Goal: Task Accomplishment & Management: Use online tool/utility

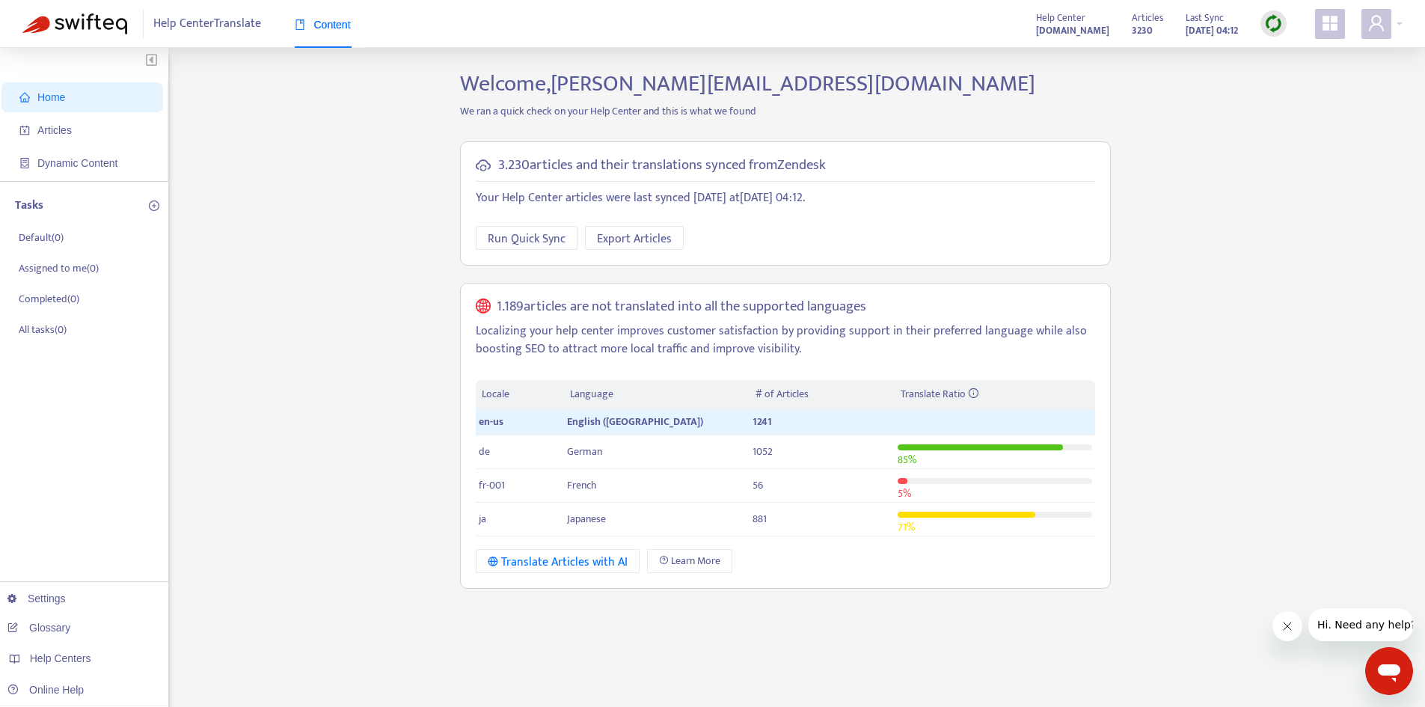
click at [1270, 25] on img at bounding box center [1273, 23] width 19 height 19
click at [1287, 58] on link "Quick Sync" at bounding box center [1305, 54] width 64 height 17
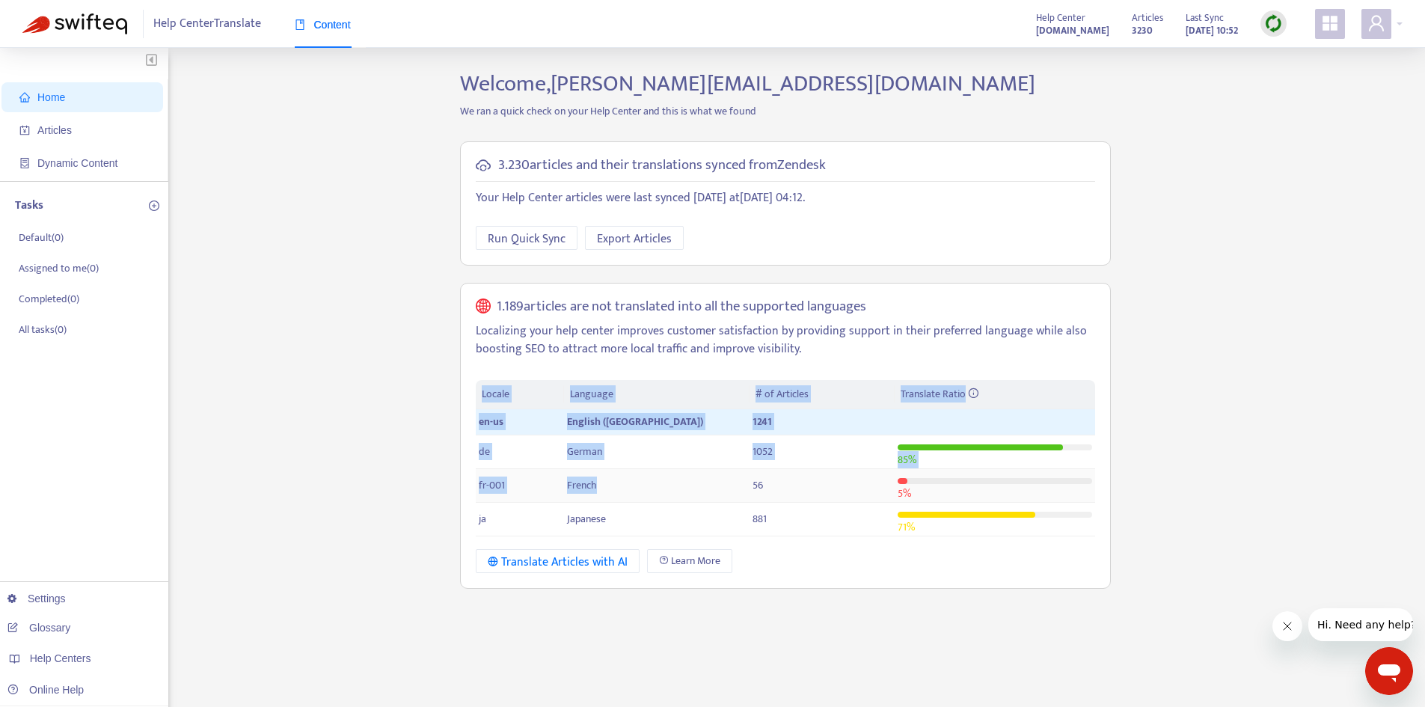
drag, startPoint x: 498, startPoint y: 486, endPoint x: 644, endPoint y: 485, distance: 145.9
click at [644, 485] on div "3.230 articles and their translations synced from Zendesk Your Help Center arti…" at bounding box center [785, 365] width 673 height 471
click at [433, 452] on div "Home Articles Dynamic Content Tasks Default ( 0 ) Assigned to me ( 0 ) Complete…" at bounding box center [712, 507] width 1380 height 875
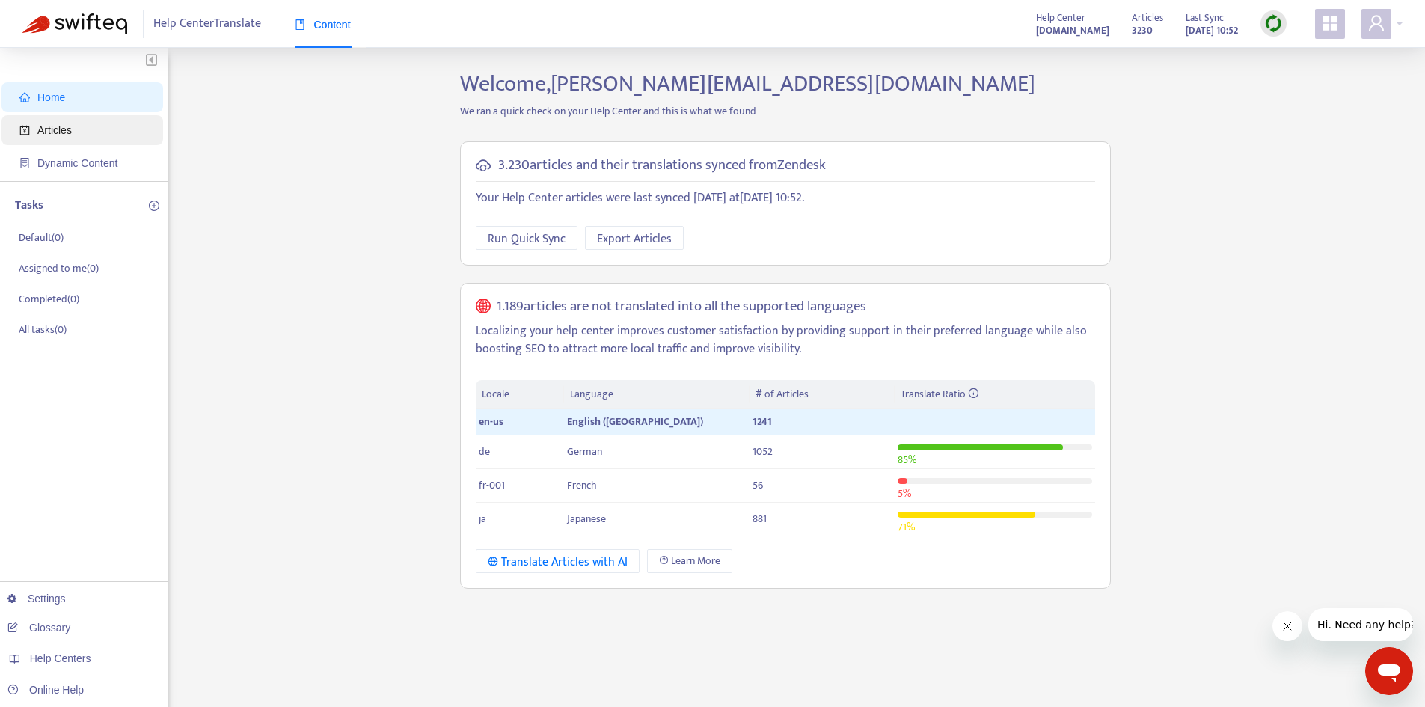
click at [59, 135] on span "Articles" at bounding box center [54, 130] width 34 height 12
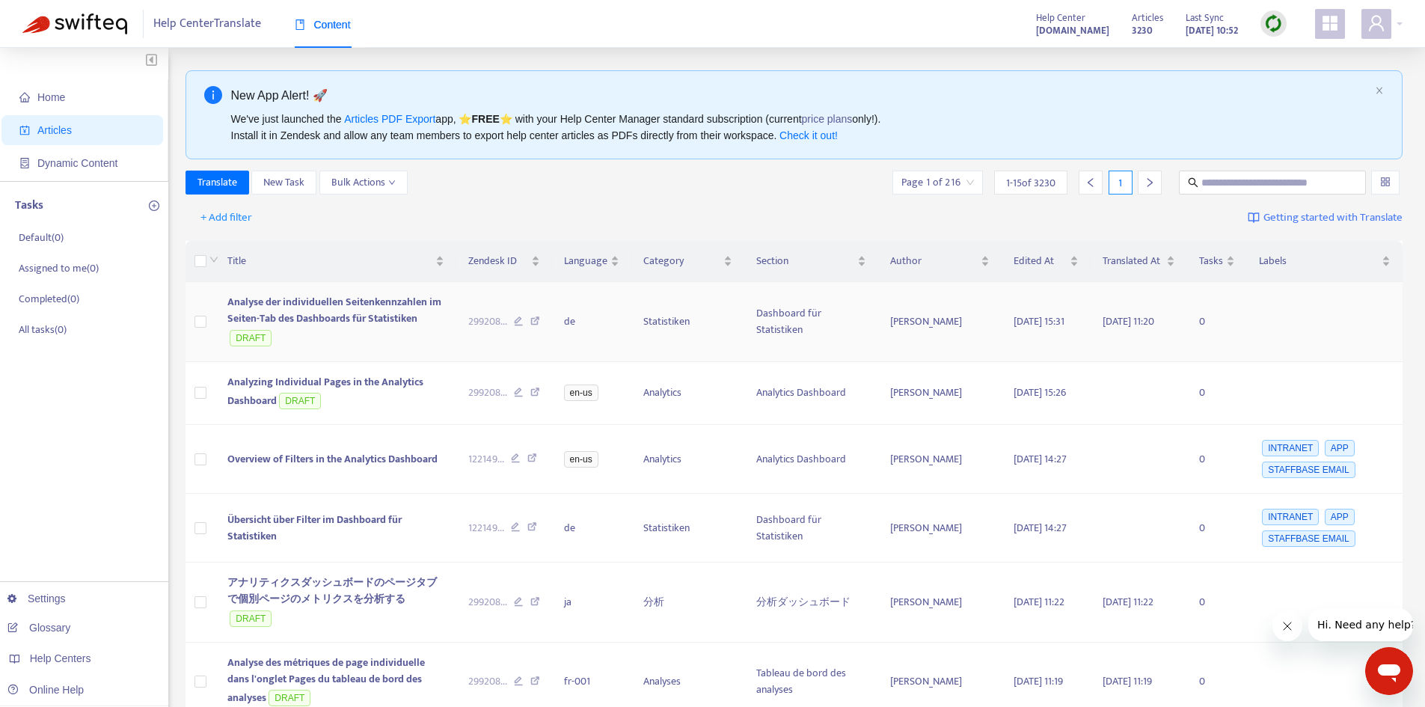
click at [190, 314] on td at bounding box center [201, 322] width 30 height 80
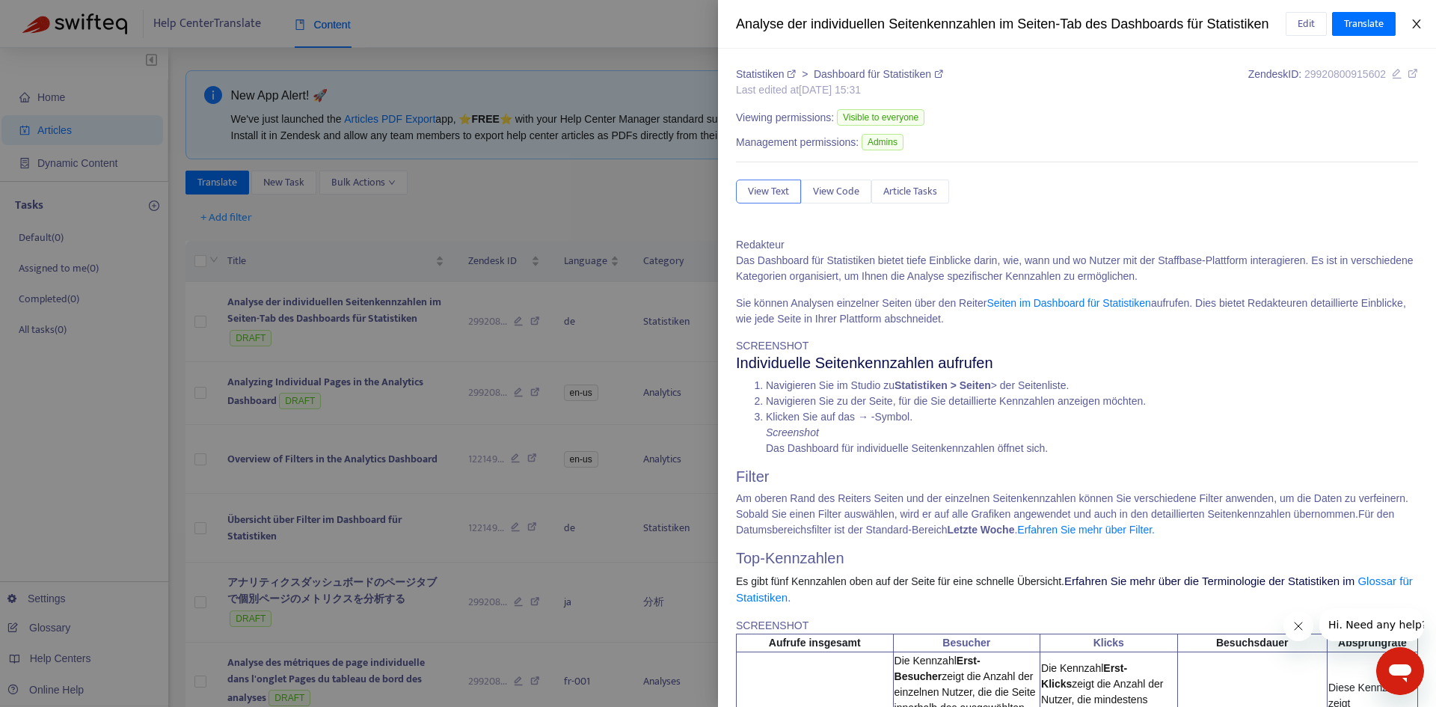
click at [1414, 25] on icon "close" at bounding box center [1417, 24] width 12 height 12
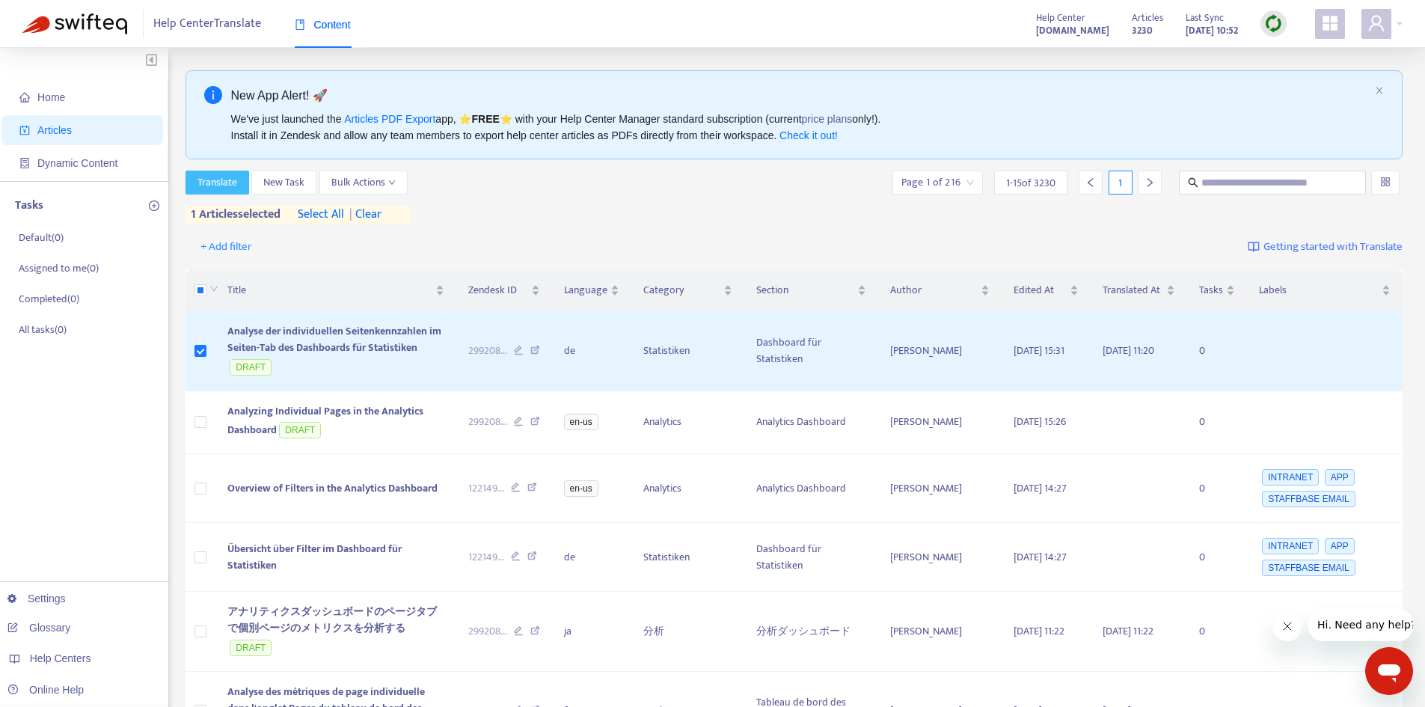
click at [218, 183] on span "Translate" at bounding box center [218, 182] width 40 height 16
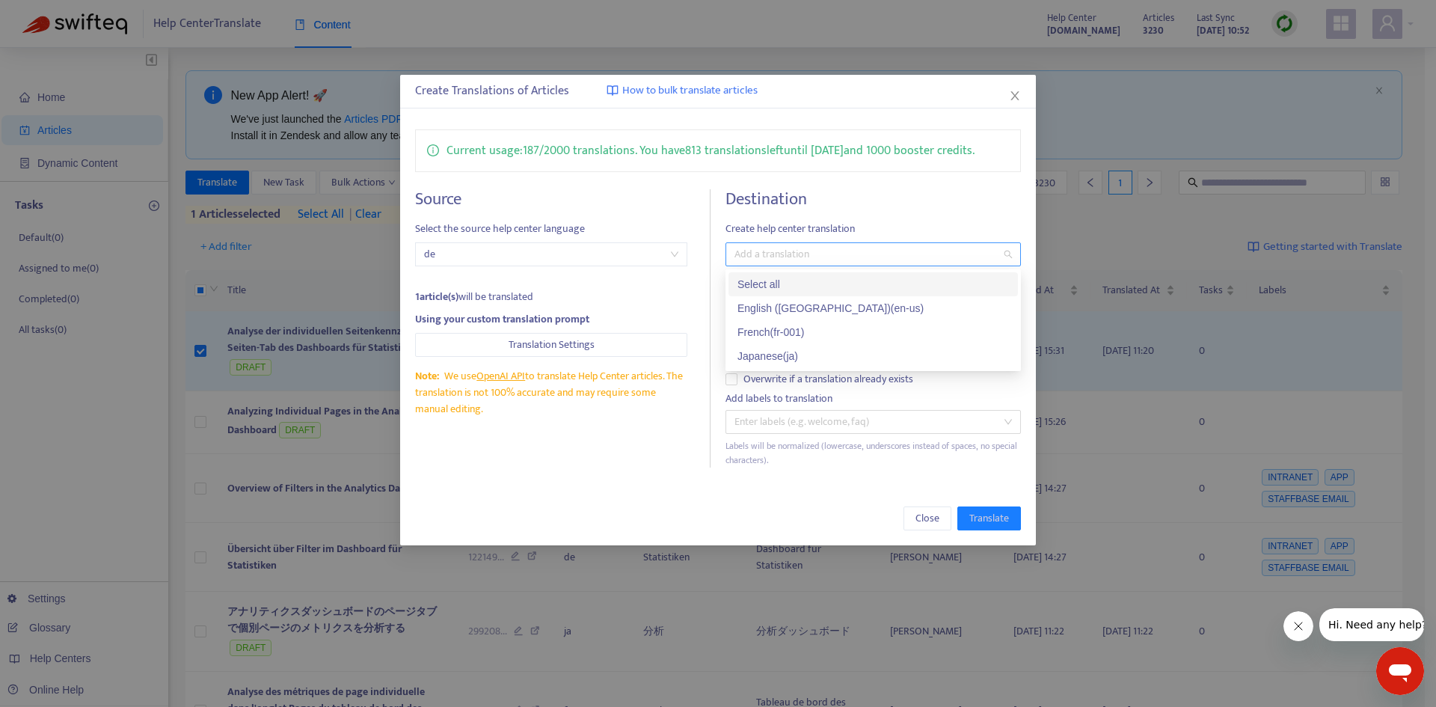
click at [860, 249] on div at bounding box center [865, 254] width 273 height 18
click at [847, 195] on h4 "Destination" at bounding box center [874, 199] width 296 height 20
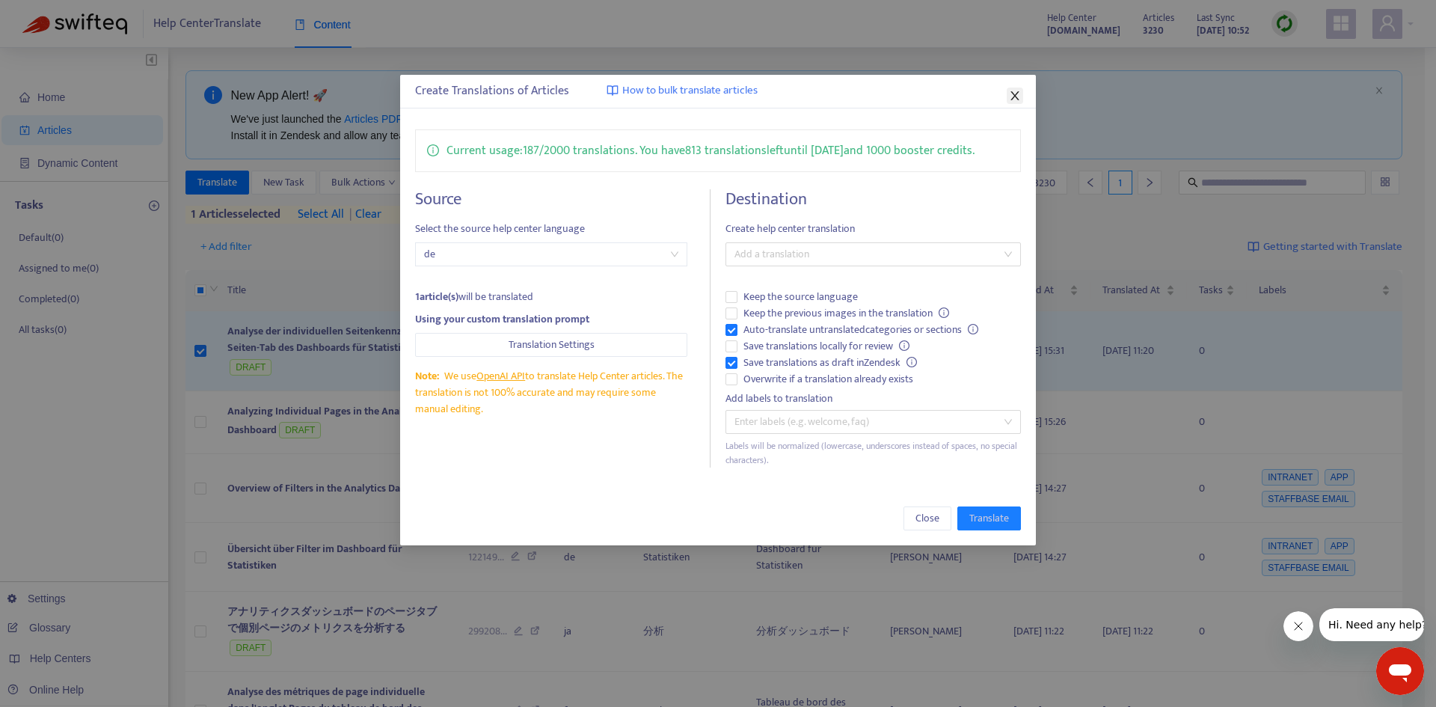
click at [1013, 102] on button "Close" at bounding box center [1015, 96] width 16 height 16
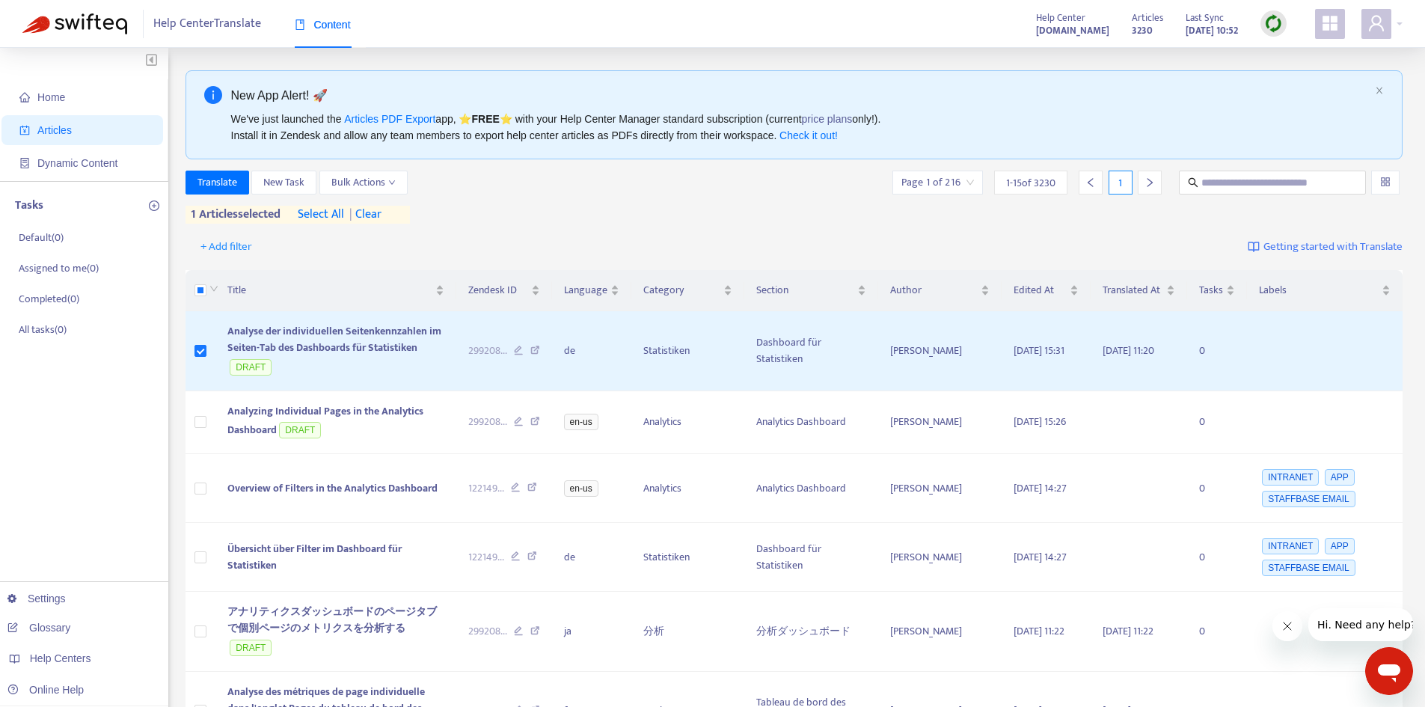
click at [54, 622] on link "Glossary" at bounding box center [38, 628] width 63 height 12
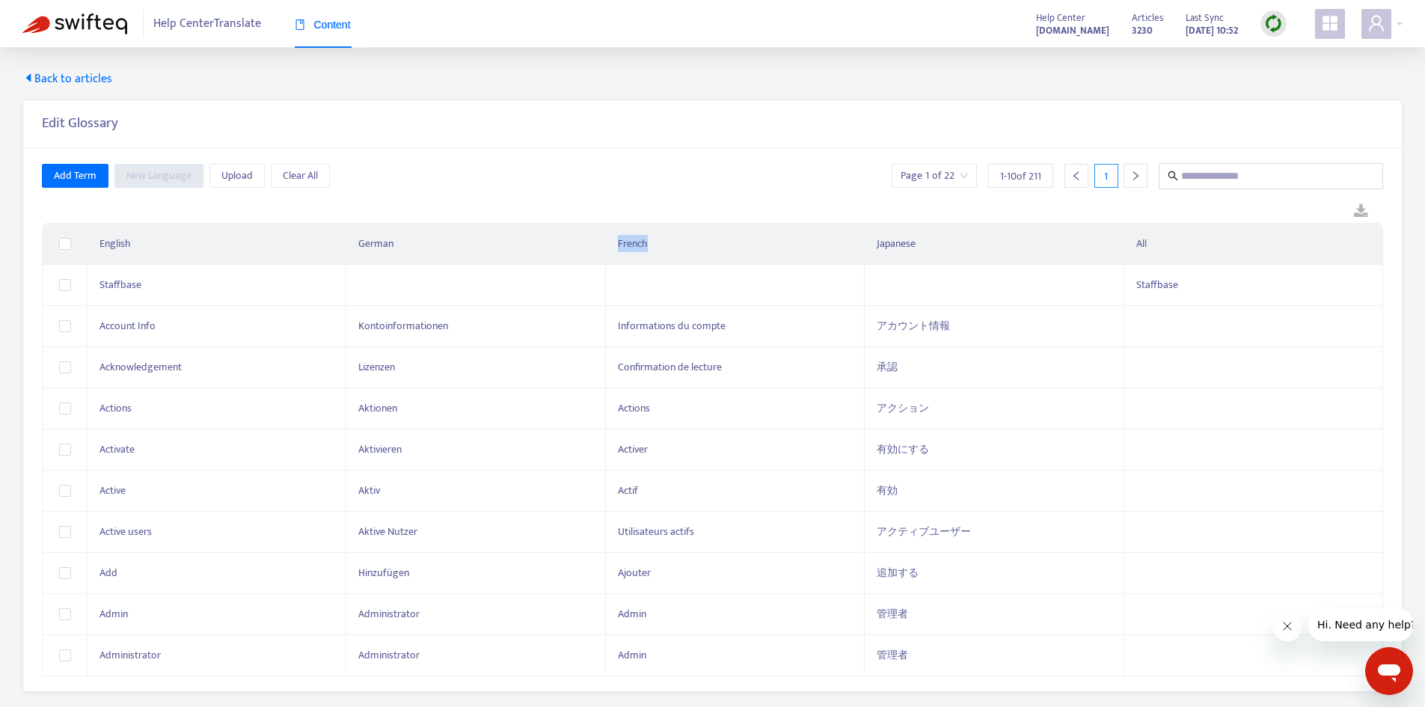
drag, startPoint x: 619, startPoint y: 248, endPoint x: 673, endPoint y: 251, distance: 54.0
click at [673, 251] on th "French" at bounding box center [735, 244] width 259 height 41
click at [673, 250] on th "French" at bounding box center [735, 244] width 259 height 41
click at [1136, 183] on div at bounding box center [1136, 176] width 24 height 24
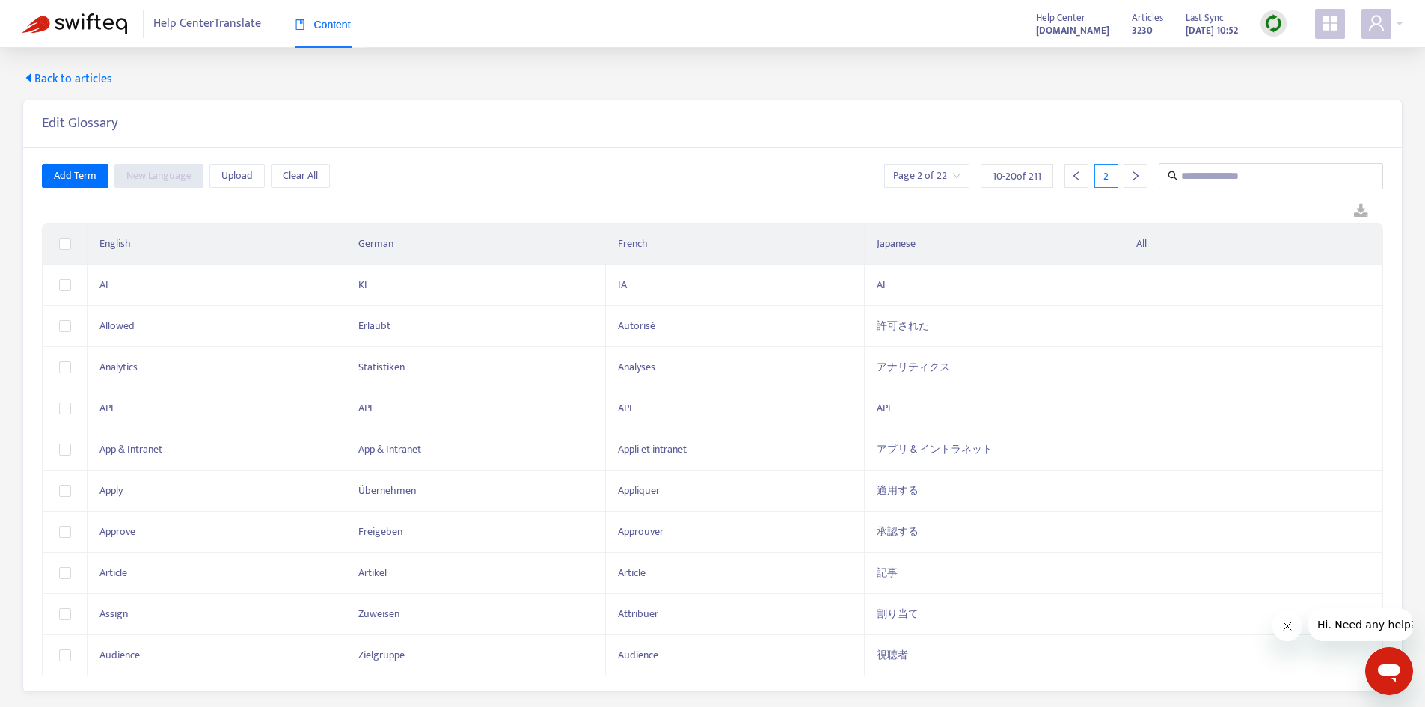
click at [1136, 183] on div at bounding box center [1136, 176] width 24 height 24
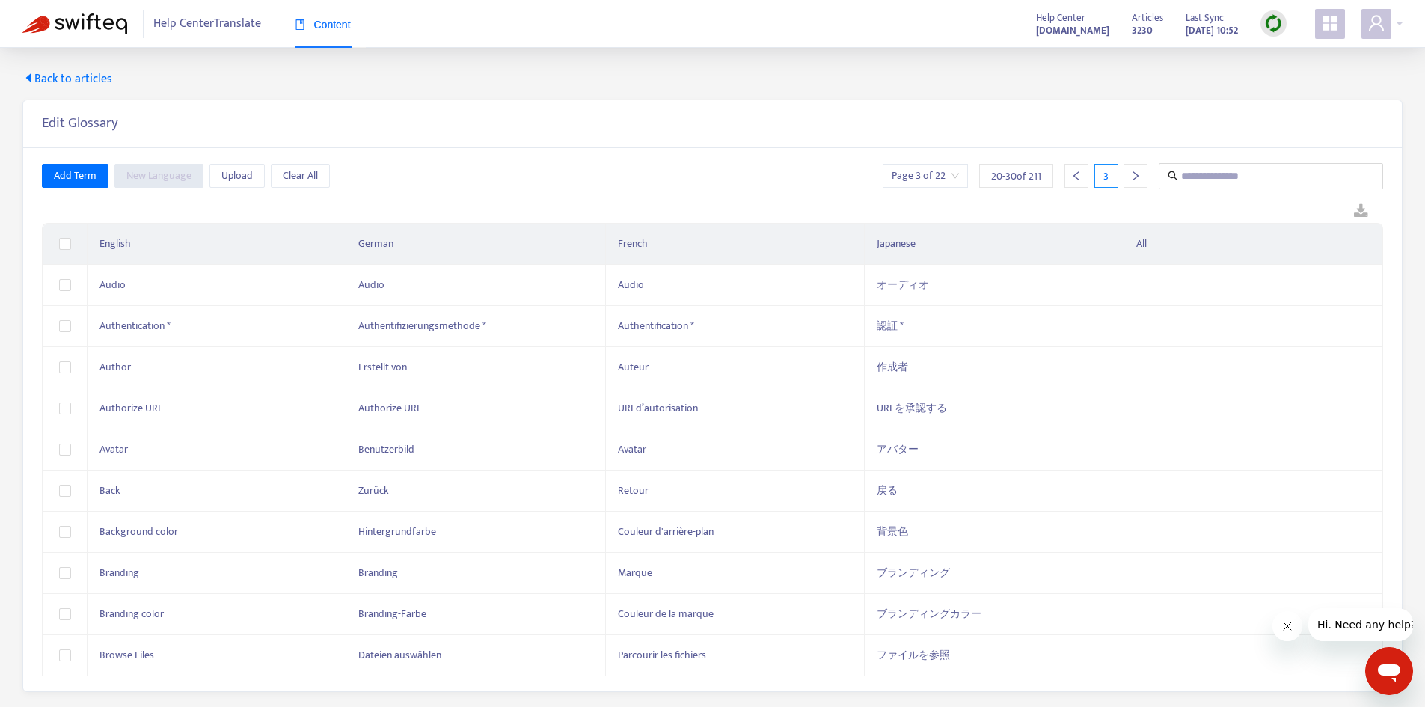
click at [1136, 183] on div at bounding box center [1136, 176] width 24 height 24
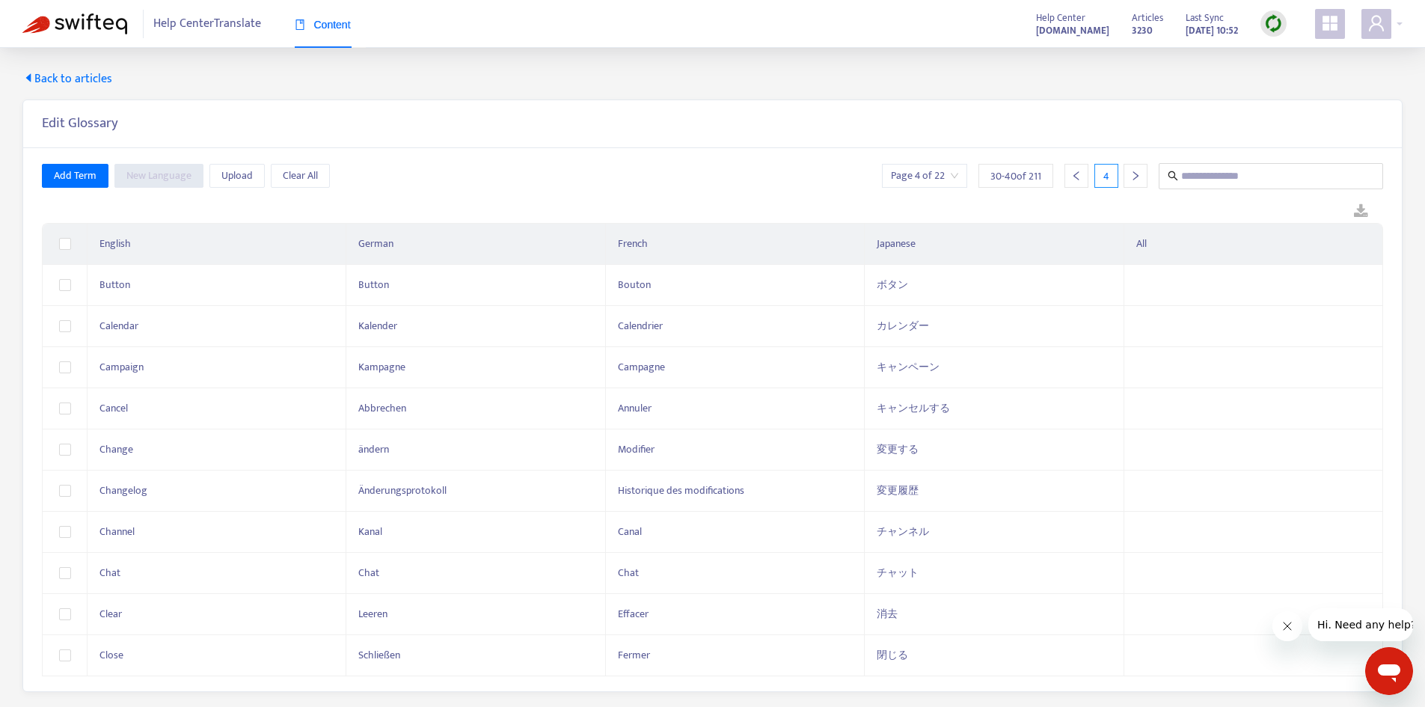
click at [1136, 183] on div at bounding box center [1136, 176] width 24 height 24
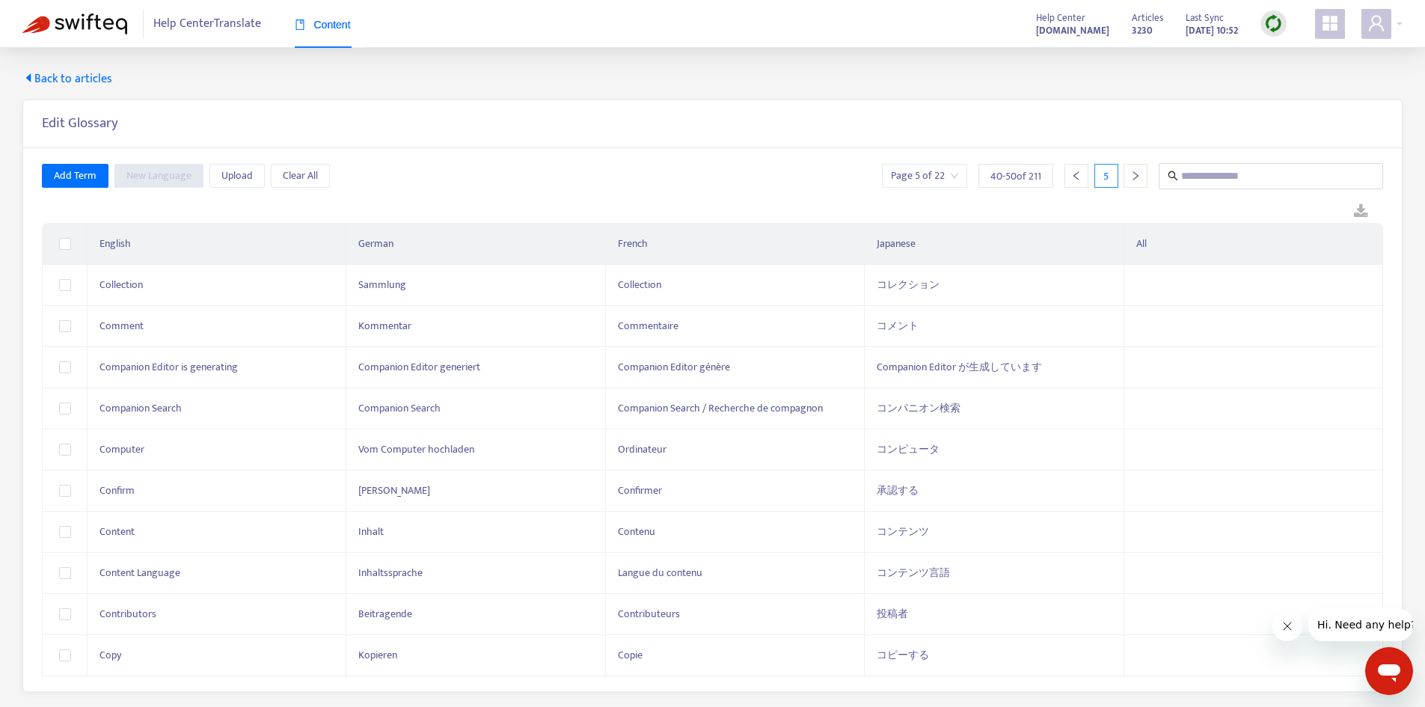
click at [1136, 183] on div at bounding box center [1136, 176] width 24 height 24
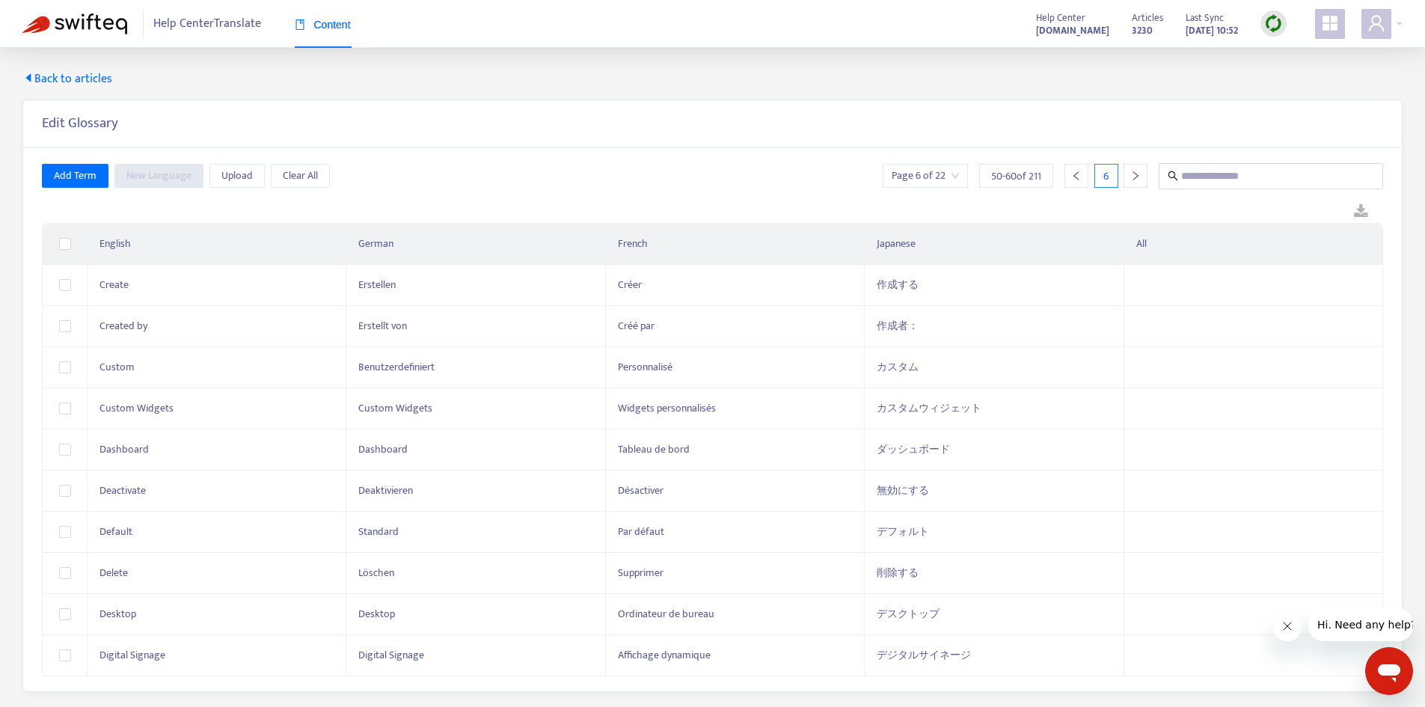
click at [1136, 183] on div at bounding box center [1136, 176] width 24 height 24
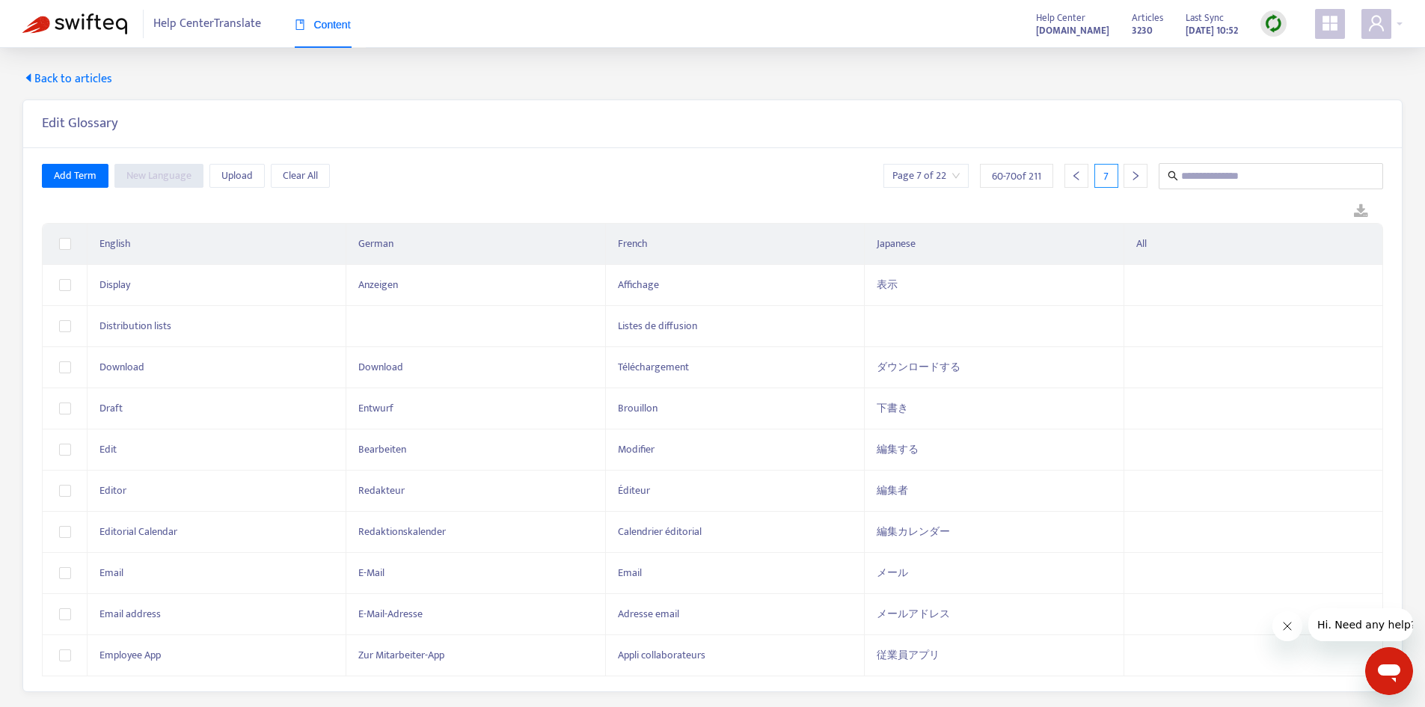
click at [1136, 183] on div at bounding box center [1136, 176] width 24 height 24
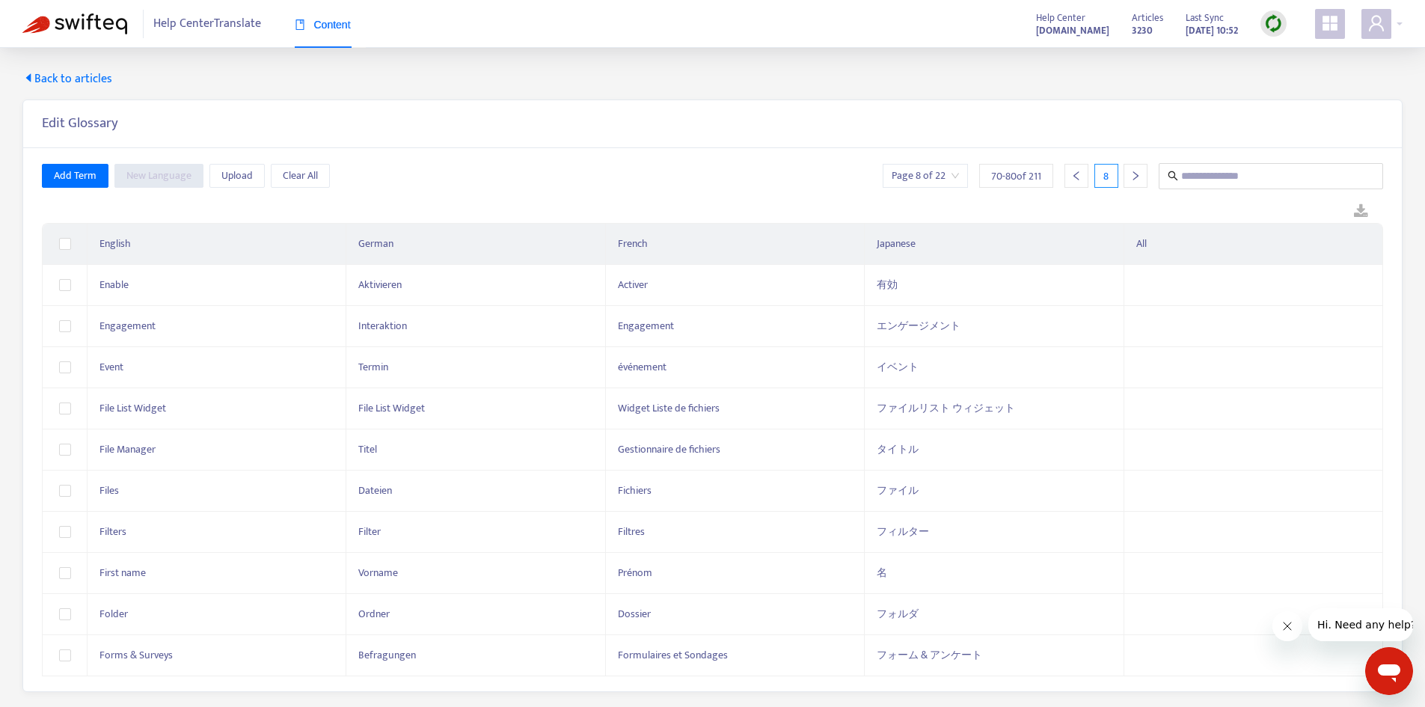
click at [1136, 183] on div at bounding box center [1136, 176] width 24 height 24
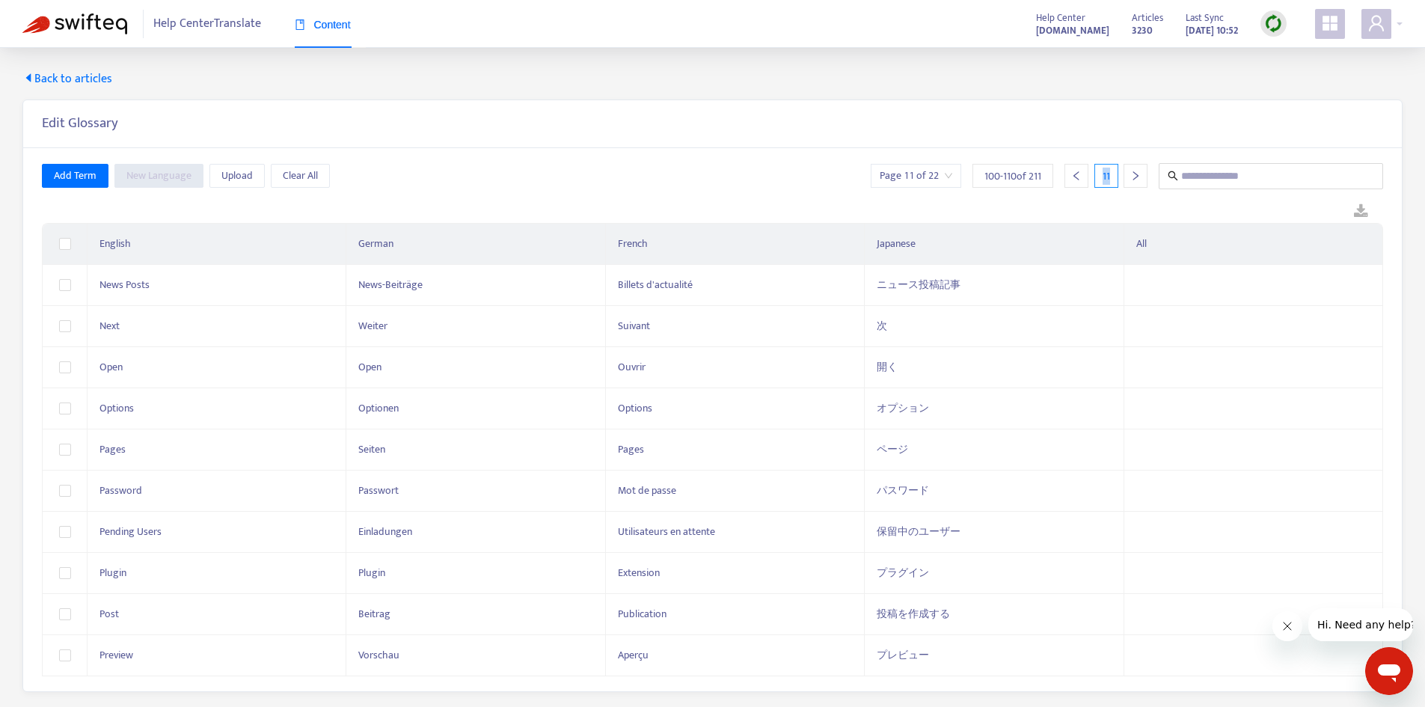
click at [1136, 183] on div at bounding box center [1136, 176] width 24 height 24
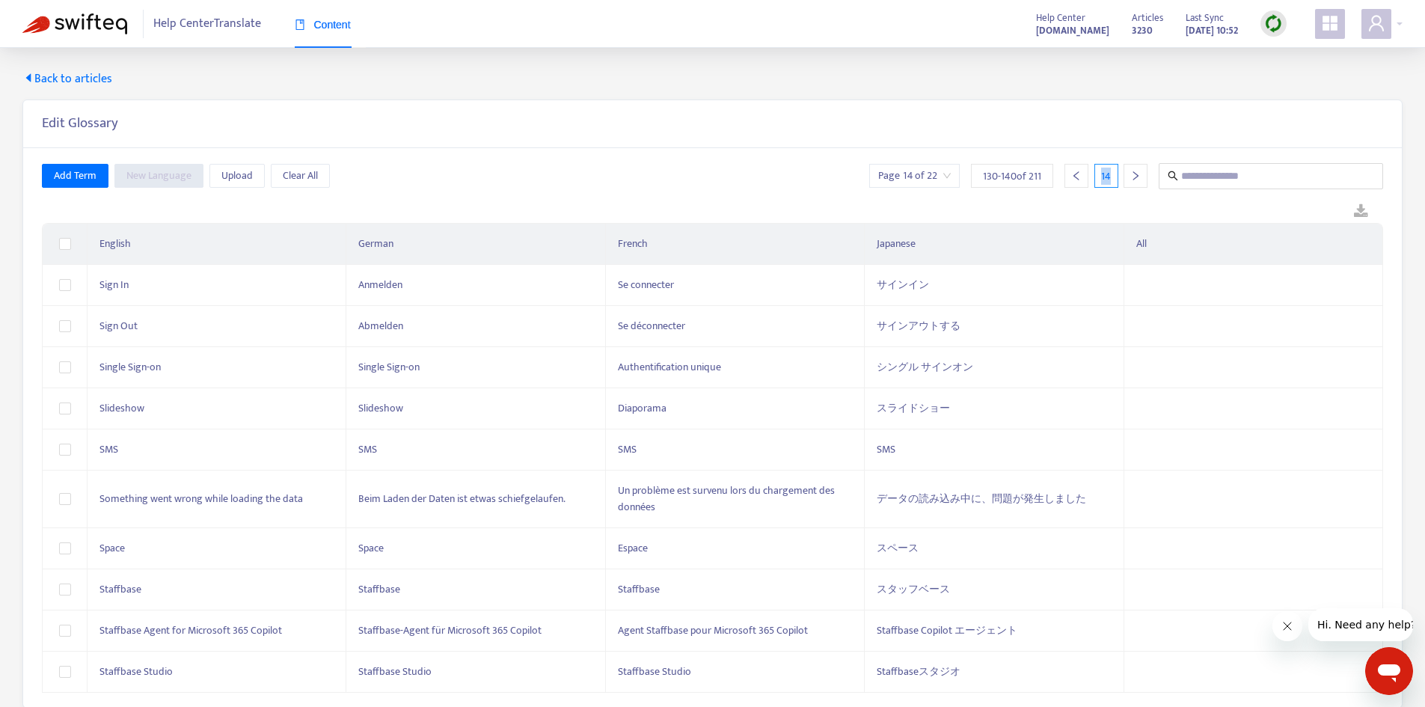
click at [1136, 183] on div at bounding box center [1136, 176] width 24 height 24
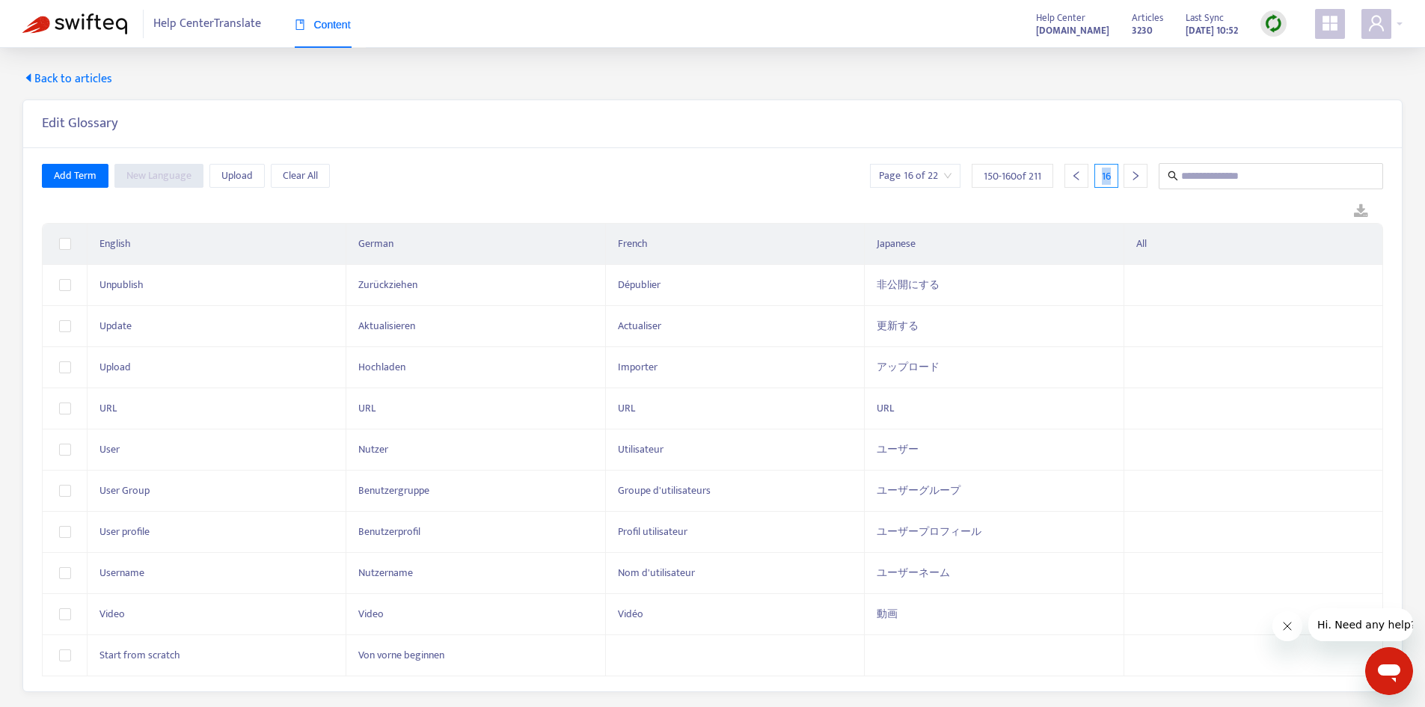
click at [1136, 183] on div at bounding box center [1136, 176] width 24 height 24
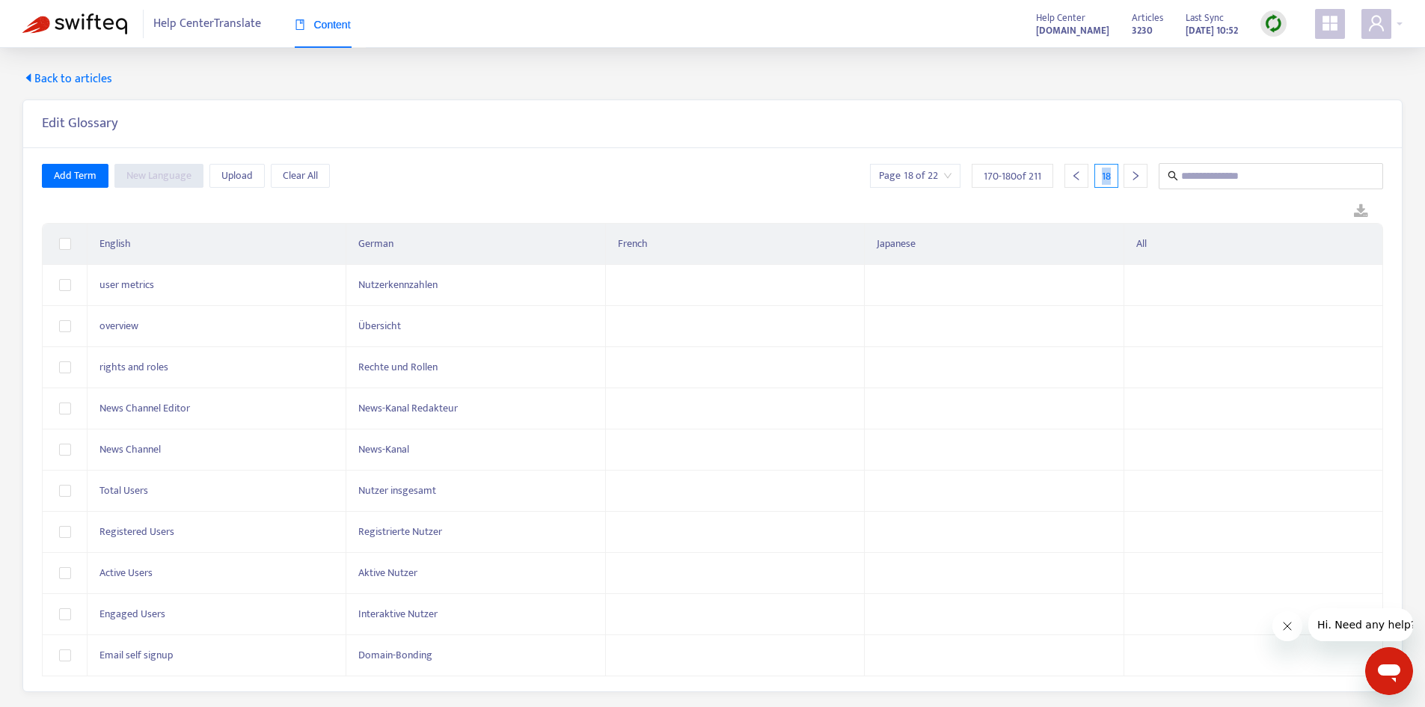
click at [1136, 183] on div at bounding box center [1136, 176] width 24 height 24
click at [1071, 178] on icon "left" at bounding box center [1076, 176] width 10 height 10
click at [1074, 178] on icon "left" at bounding box center [1076, 176] width 10 height 10
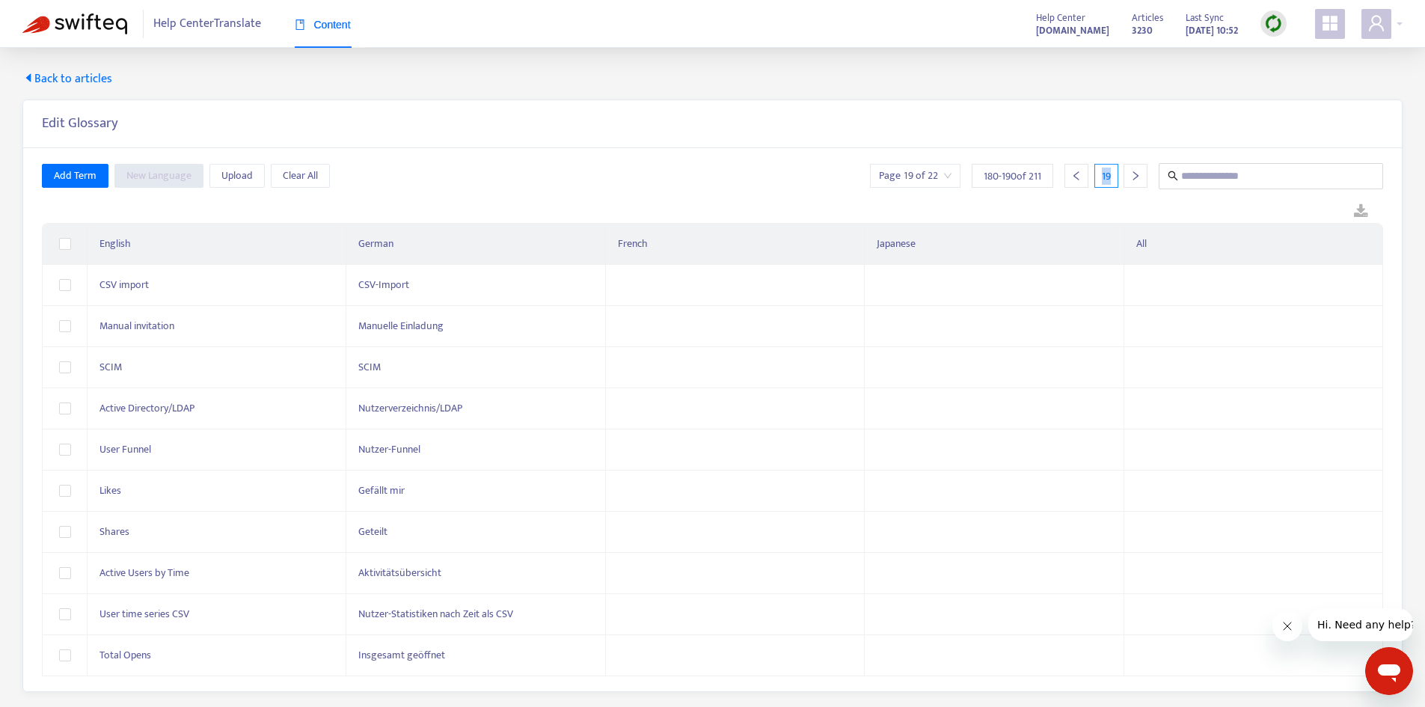
click at [1074, 177] on icon "left" at bounding box center [1076, 176] width 10 height 10
click at [1074, 179] on icon "left" at bounding box center [1076, 176] width 10 height 10
click at [1073, 180] on icon "left" at bounding box center [1076, 176] width 10 height 10
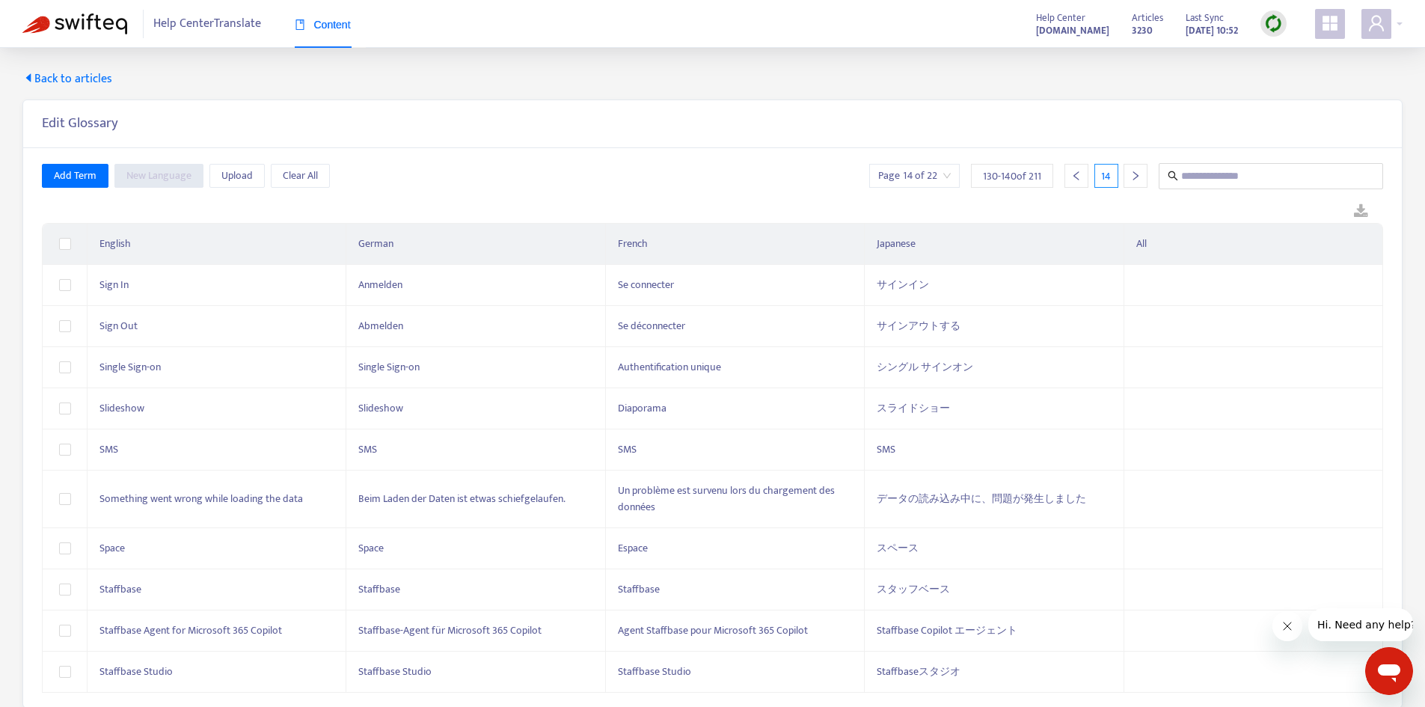
click at [105, 4] on div "Help Center Translate Content" at bounding box center [204, 24] width 364 height 48
click at [102, 21] on img at bounding box center [74, 23] width 105 height 21
